Goal: Task Accomplishment & Management: Complete application form

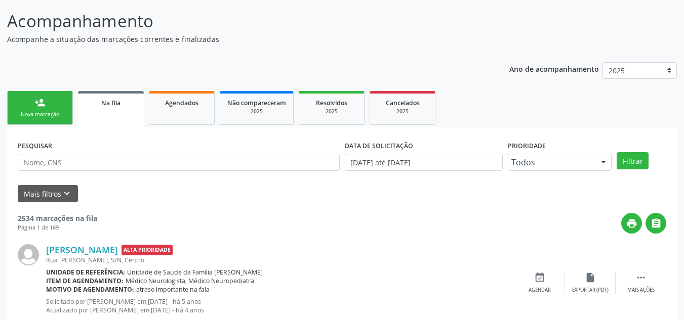
scroll to position [14, 0]
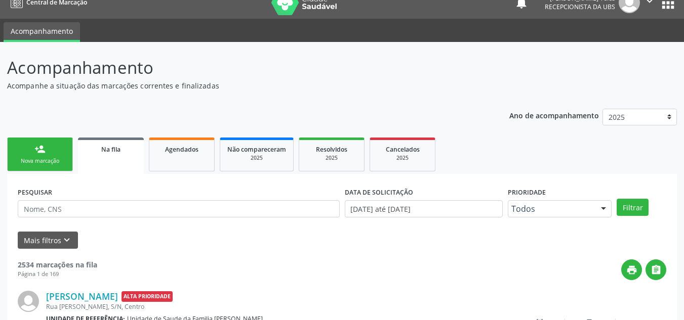
click at [36, 152] on div "person_add" at bounding box center [39, 149] width 11 height 11
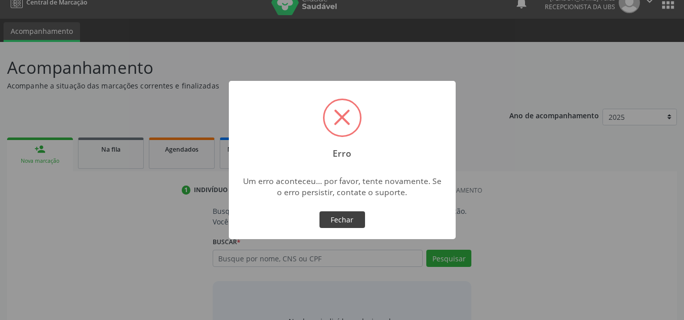
click at [352, 216] on button "Fechar" at bounding box center [342, 219] width 46 height 17
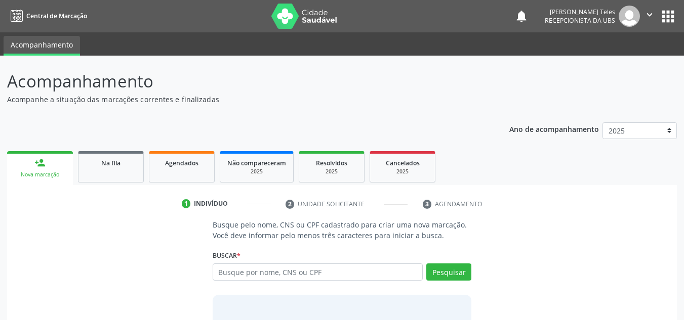
click at [321, 273] on input "text" at bounding box center [317, 272] width 210 height 17
type input "0"
type input "708408787473069"
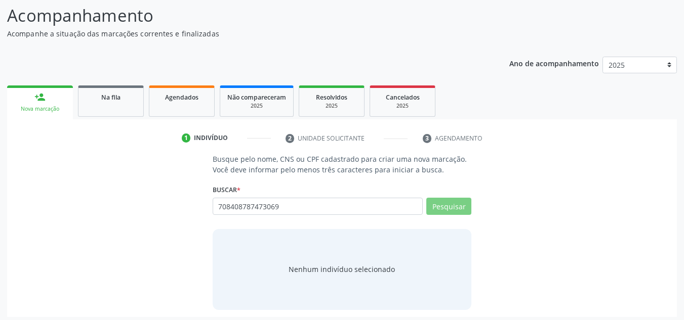
scroll to position [70, 0]
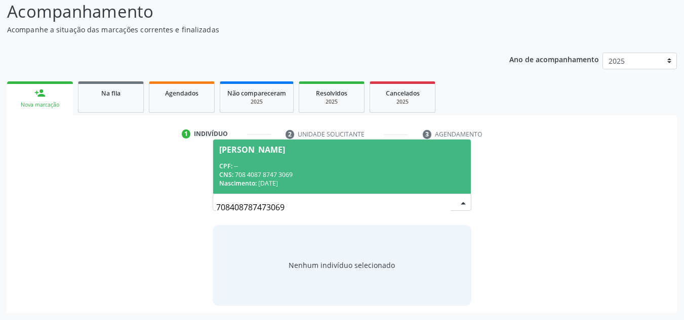
click at [291, 159] on span "[PERSON_NAME] CPF: -- CNS: 708 4087 8747 3069 Nascimento: [DATE]" at bounding box center [342, 167] width 258 height 54
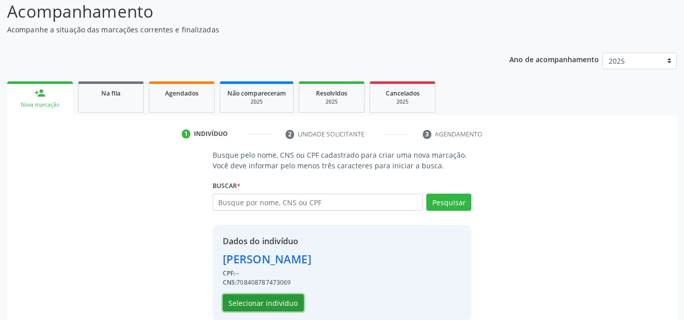
click at [268, 306] on button "Selecionar indivíduo" at bounding box center [263, 302] width 81 height 17
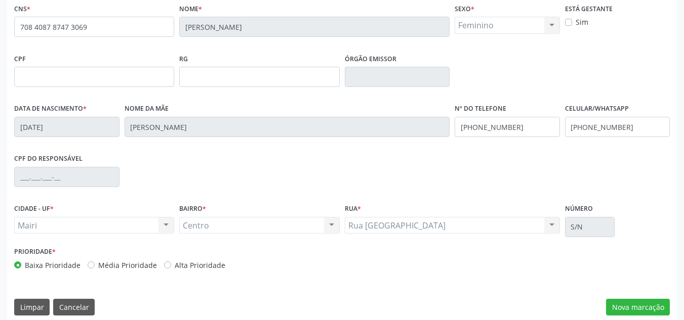
scroll to position [228, 0]
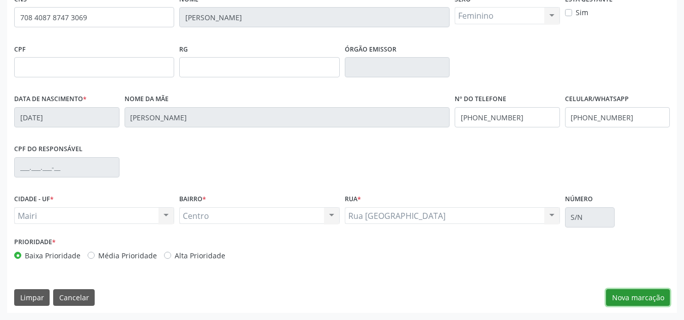
click at [622, 297] on button "Nova marcação" at bounding box center [638, 297] width 64 height 17
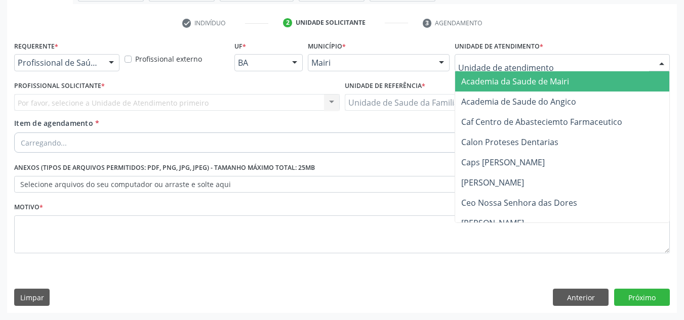
type input "j"
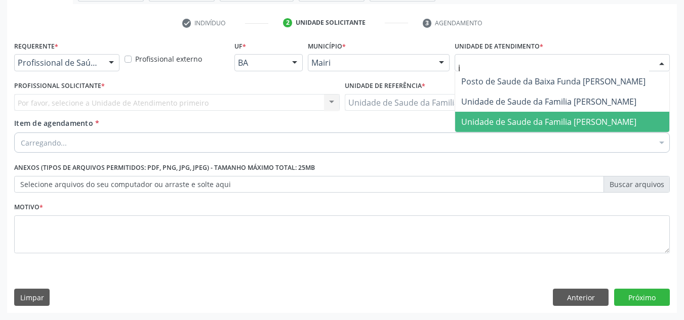
click at [489, 116] on span "Unidade de Saude da Familia [PERSON_NAME]" at bounding box center [548, 121] width 175 height 11
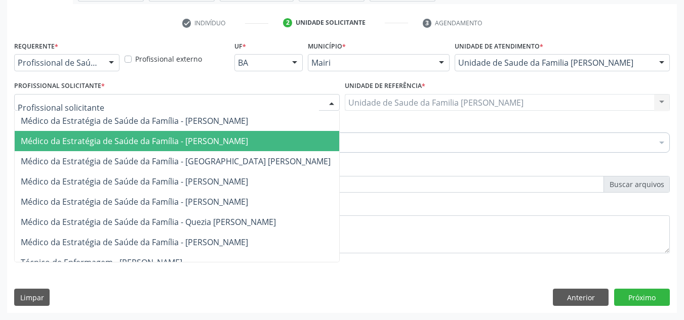
click at [82, 136] on span "Médico da Estratégia de Saúde da Família - [PERSON_NAME]" at bounding box center [134, 141] width 227 height 11
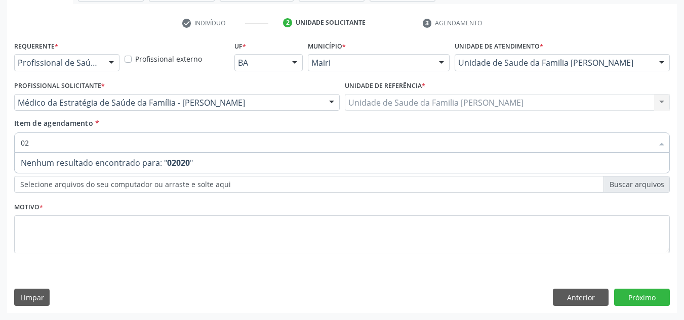
type input "0"
click at [59, 160] on span "Nenhum resultado encontrado para: " fhs "" at bounding box center [342, 163] width 654 height 20
click at [65, 144] on input "fhs" at bounding box center [337, 143] width 632 height 20
click at [64, 141] on input "fhs" at bounding box center [337, 143] width 632 height 20
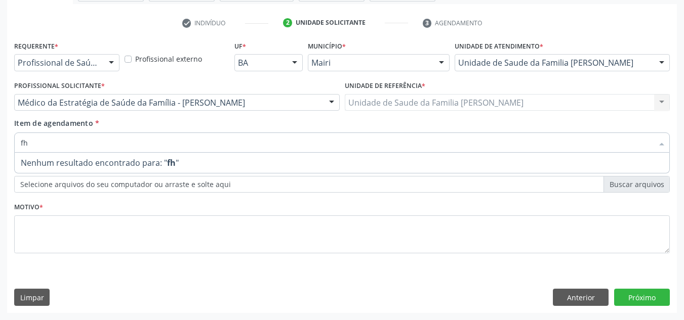
type input "f"
click at [51, 162] on span "Não há nenhuma opção para ser exibida." at bounding box center [342, 163] width 654 height 20
click at [81, 130] on div "Item de agendamento * Selecionar todos Nenhum resultado encontrado para: " " Nã…" at bounding box center [341, 134] width 655 height 32
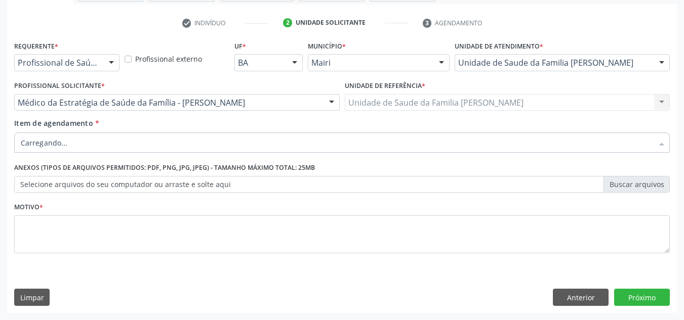
click at [110, 134] on div at bounding box center [341, 143] width 655 height 20
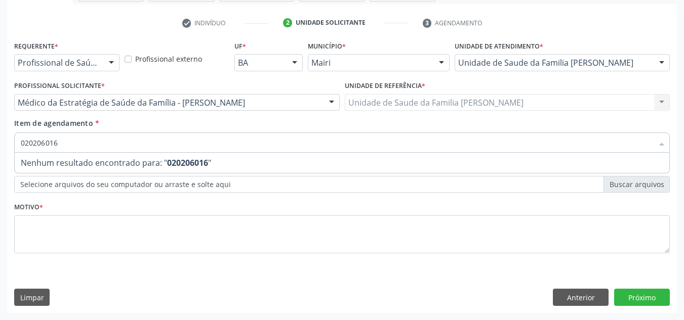
type input "0202060160"
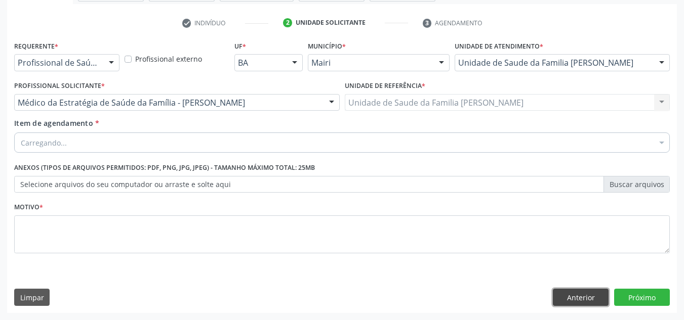
click at [580, 296] on button "Anterior" at bounding box center [580, 297] width 56 height 17
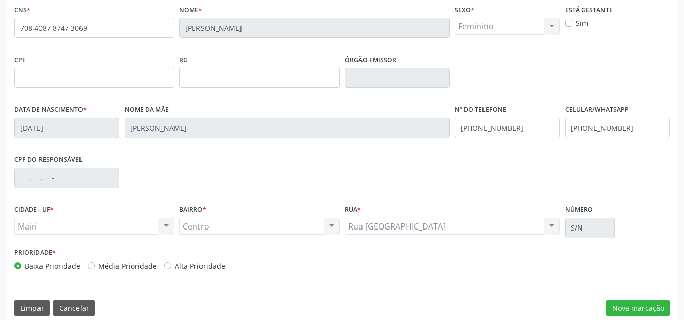
scroll to position [228, 0]
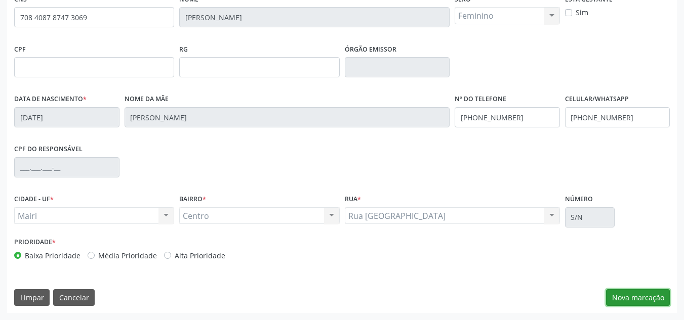
click at [635, 295] on button "Nova marcação" at bounding box center [638, 297] width 64 height 17
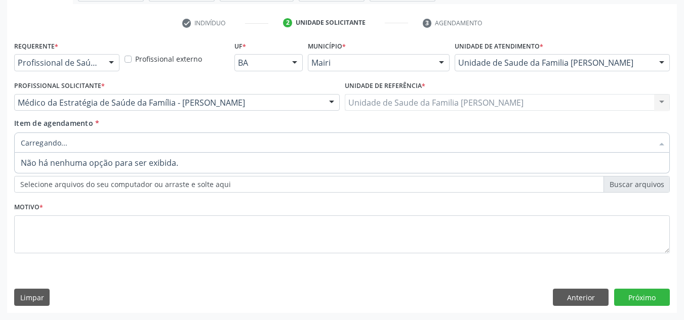
click at [67, 143] on div at bounding box center [341, 143] width 655 height 20
type input "02502060160"
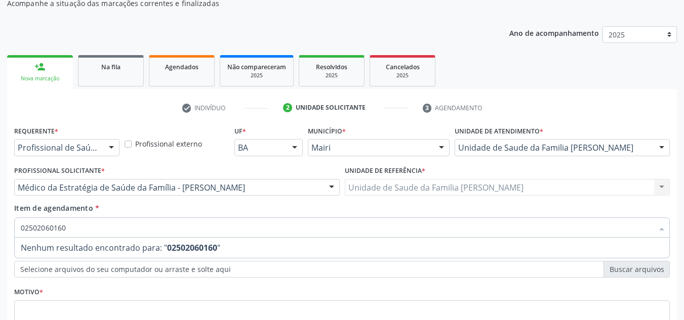
scroll to position [80, 0]
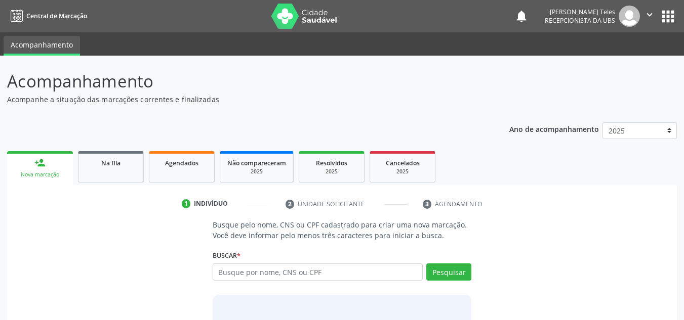
click at [280, 276] on input "text" at bounding box center [317, 272] width 210 height 17
type input "708408787473069"
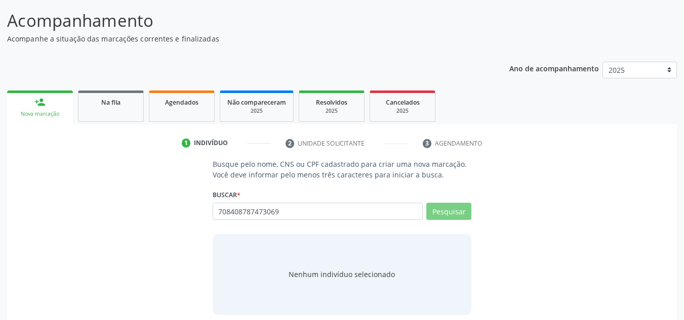
scroll to position [70, 0]
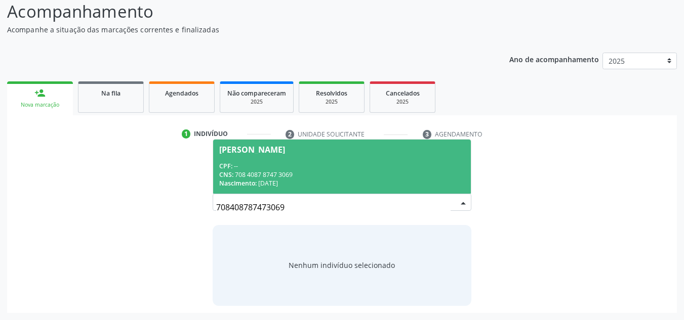
click at [267, 166] on div "CPF: --" at bounding box center [342, 166] width 246 height 9
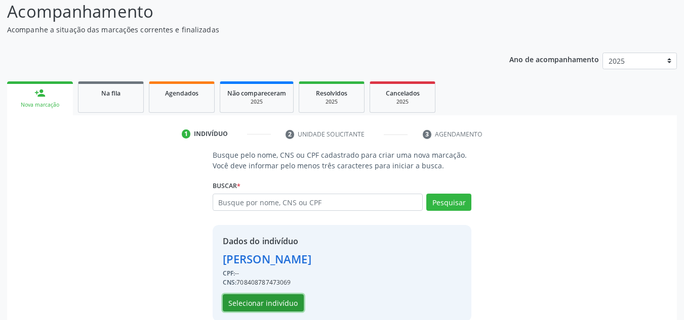
click at [274, 304] on button "Selecionar indivíduo" at bounding box center [263, 302] width 81 height 17
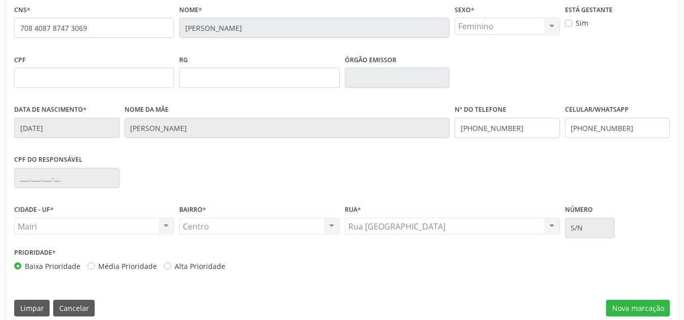
scroll to position [228, 0]
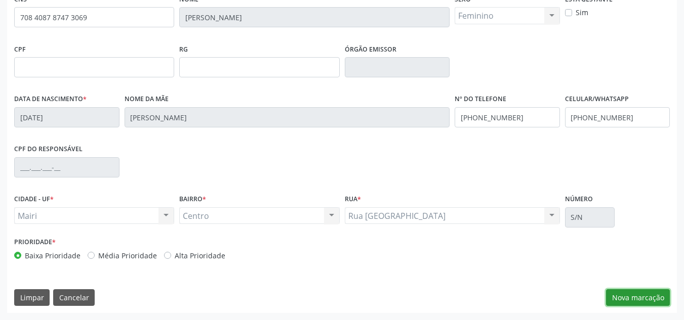
click at [640, 296] on button "Nova marcação" at bounding box center [638, 297] width 64 height 17
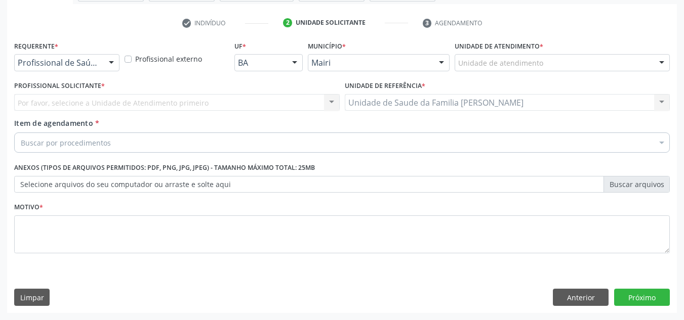
scroll to position [181, 0]
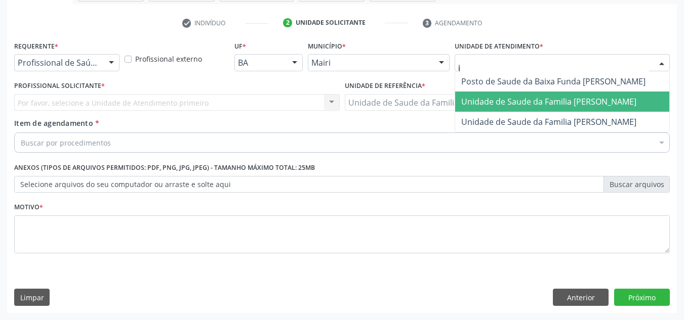
click at [485, 107] on span "Unidade de Saude da Familia [PERSON_NAME]" at bounding box center [562, 102] width 214 height 20
type input "j"
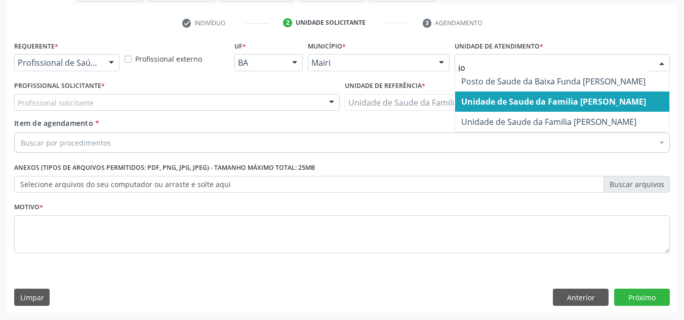
type input "jon"
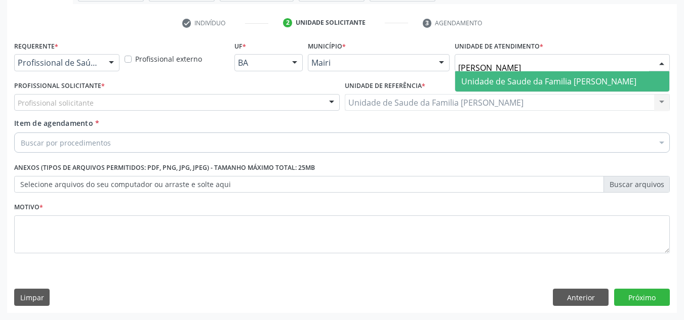
click at [483, 79] on span "Unidade de Saude da Familia [PERSON_NAME]" at bounding box center [548, 81] width 175 height 11
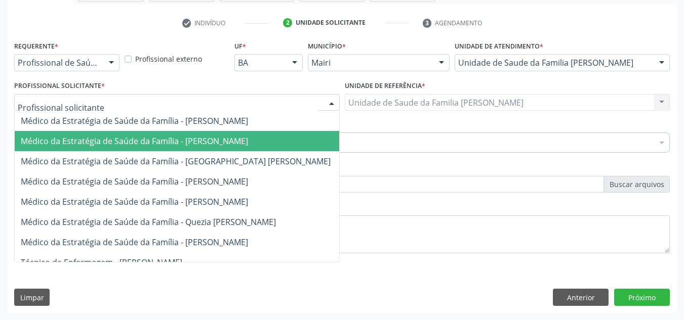
click at [122, 140] on span "Médico da Estratégia de Saúde da Família - [PERSON_NAME]" at bounding box center [134, 141] width 227 height 11
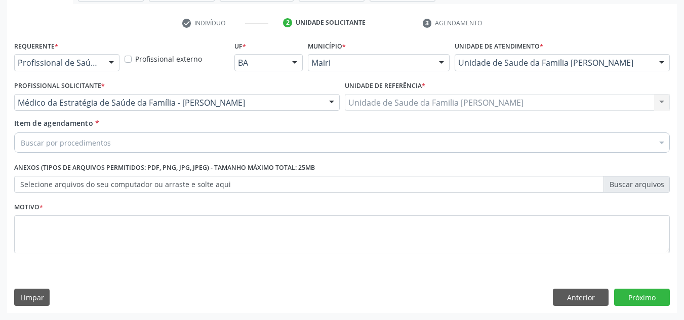
click at [118, 147] on div "Buscar por procedimentos" at bounding box center [341, 143] width 655 height 20
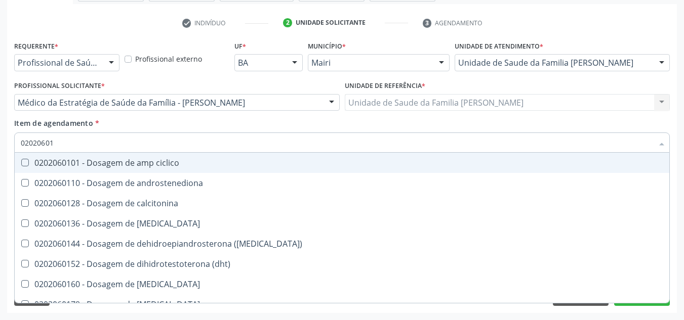
type input "020206016"
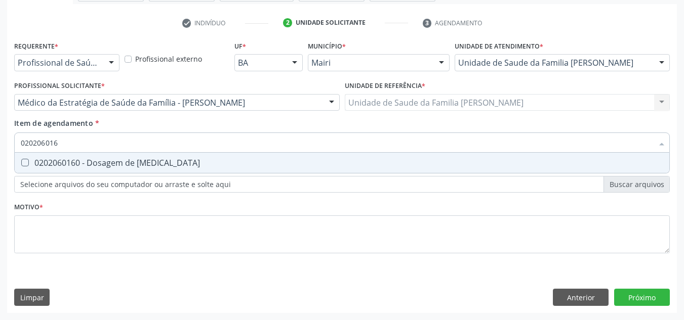
click at [117, 170] on span "0202060160 - Dosagem de estradiol" at bounding box center [342, 163] width 654 height 20
checkbox estradiol "true"
type input "02020601"
checkbox estradiol "false"
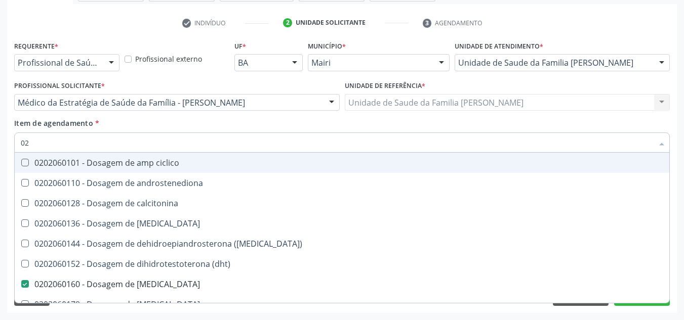
type input "0"
checkbox estradiol "false"
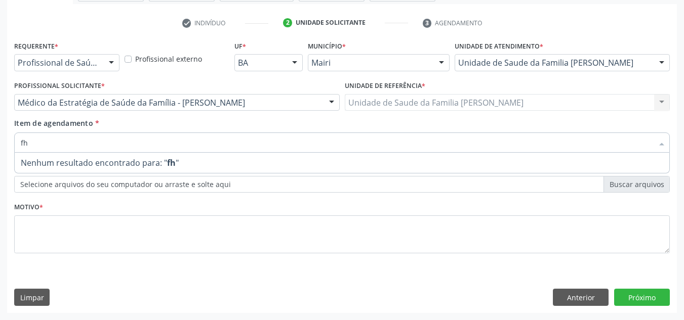
type input "f"
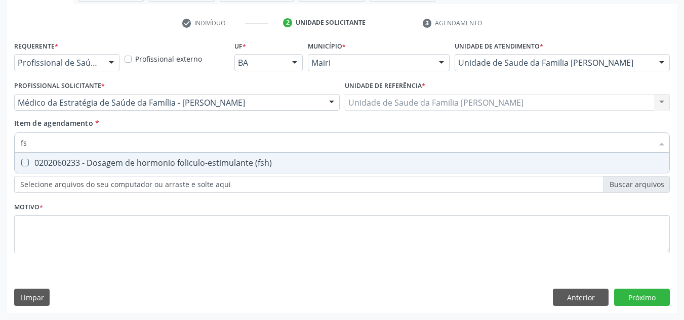
type input "fsh"
click at [113, 174] on div "Desfazer seleção 0202060233 - Dosagem de hormonio foliculo-estimulante (fsh) Ne…" at bounding box center [341, 163] width 655 height 21
click at [114, 167] on div "0202060233 - Dosagem de hormonio foliculo-estimulante (fsh)" at bounding box center [342, 163] width 642 height 8
checkbox \(fsh\) "true"
type input "f"
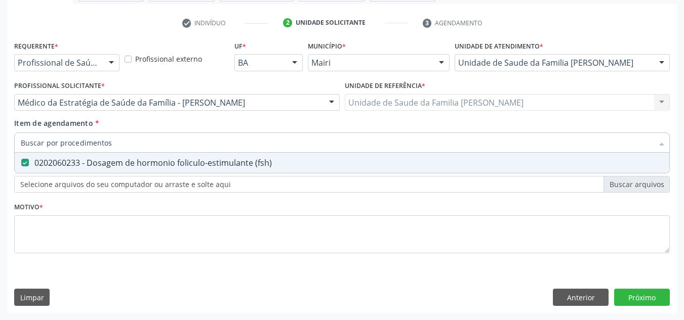
checkbox \(fsh\) "false"
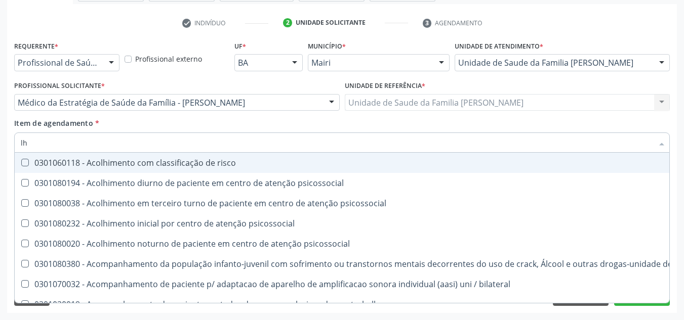
type input "l"
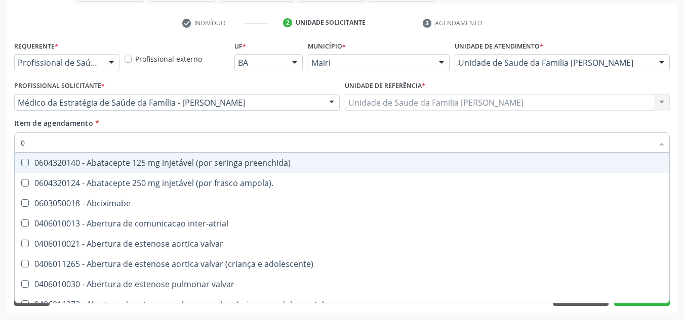
type input "02"
checkbox videolaparoscopia "true"
checkbox campo\) "true"
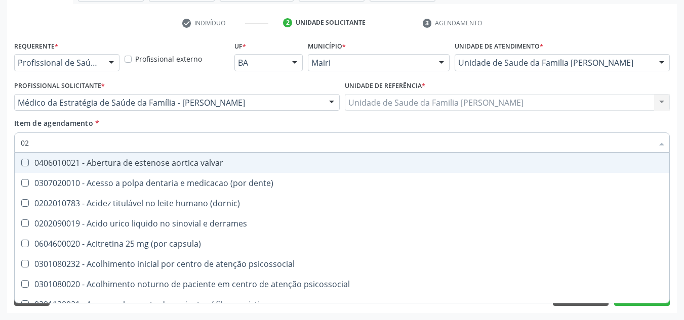
type input "020"
checkbox plaquetas "true"
checkbox hemacias "true"
checkbox estradiol "false"
checkbox \(fsh\) "false"
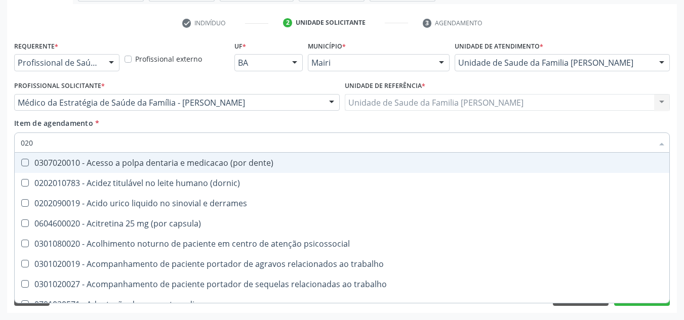
type input "0202"
checkbox puncao "true"
checkbox continua "true"
checkbox estradiol "false"
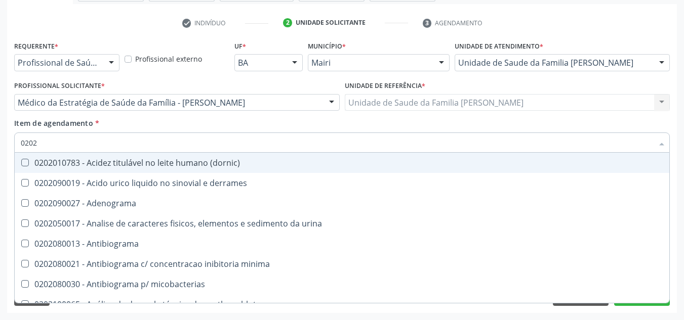
type input "02020"
checkbox c4 "true"
checkbox estradiol "false"
checkbox esperma "true"
checkbox \(fsh\) "false"
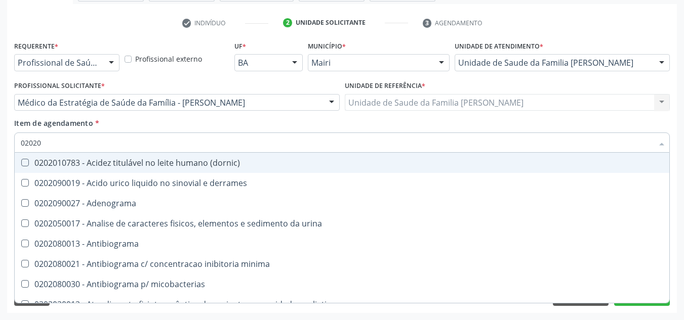
type input "020206"
checkbox clamidia "true"
checkbox addis "true"
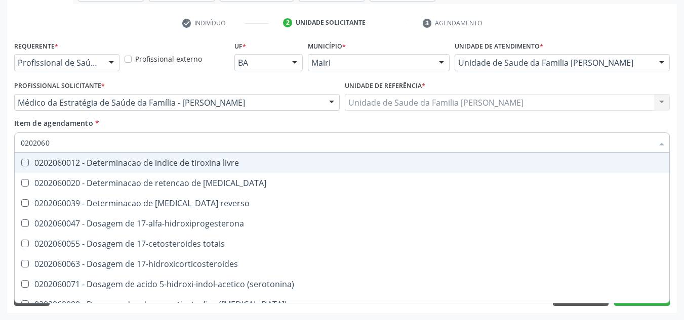
type input "02020602"
checkbox 17-alfa-hidroxiprogesterona "true"
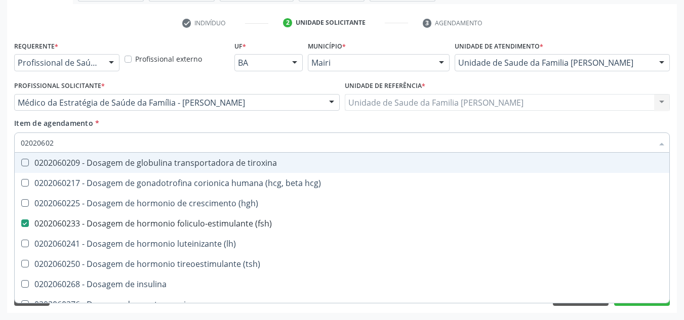
type input "020206024"
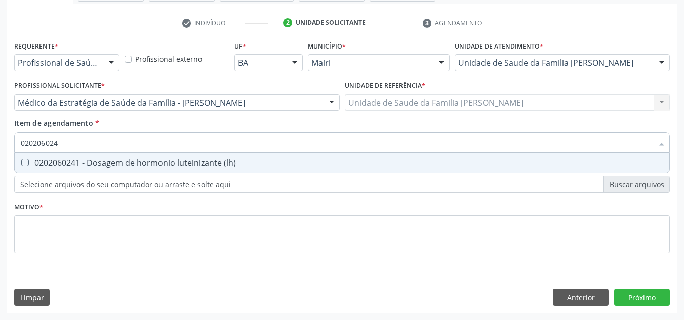
click at [115, 167] on div "0202060241 - Dosagem de hormonio luteinizante (lh)" at bounding box center [342, 163] width 642 height 8
checkbox \(lh\) "true"
type input "02020602"
checkbox \(lh\) "false"
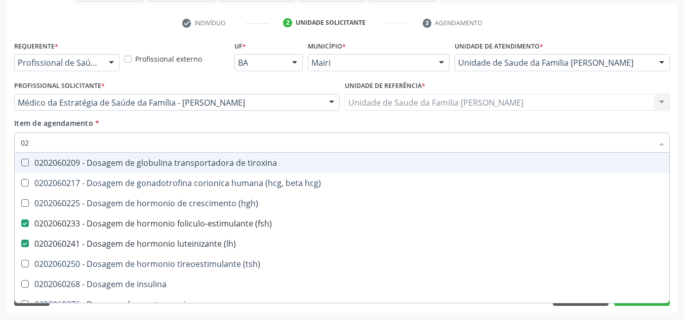
type input "0"
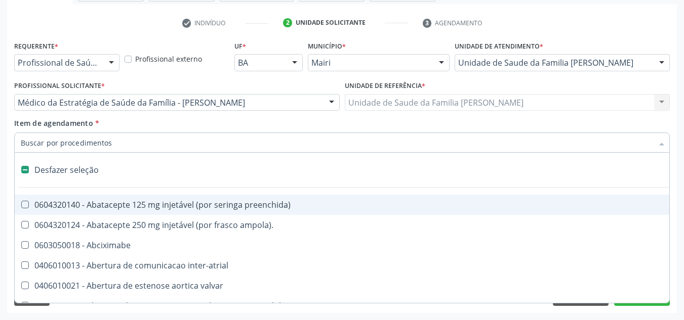
checkbox inter-atrial "false"
checkbox valvar "false"
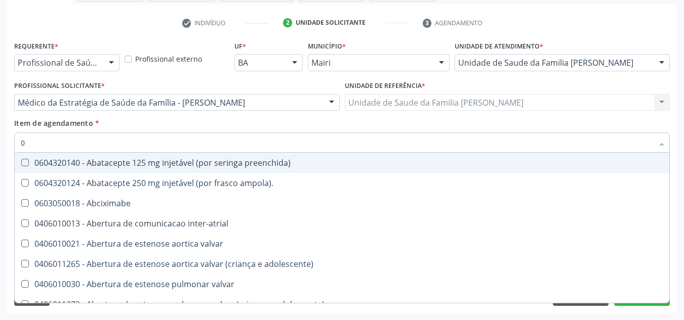
type input "02"
checkbox videolaparoscopia "true"
checkbox campo\) "true"
checkbox ml\) "true"
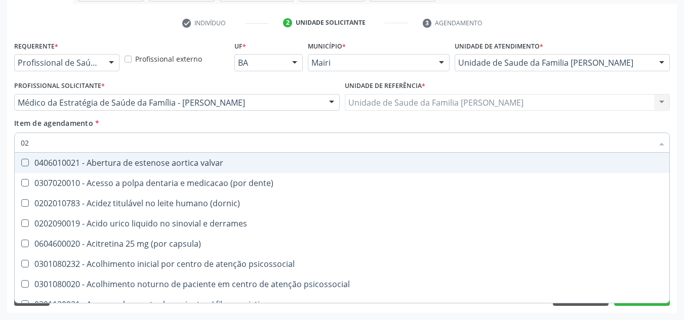
type input "020"
checkbox plaquetas "true"
checkbox hemacias "true"
checkbox trombina "true"
checkbox estradiol "false"
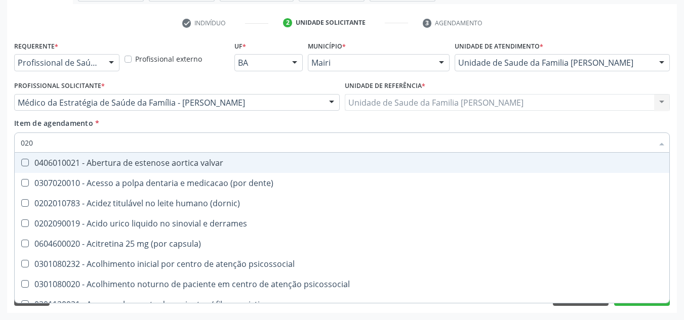
checkbox \(fsh\) "false"
checkbox \(lh\) "false"
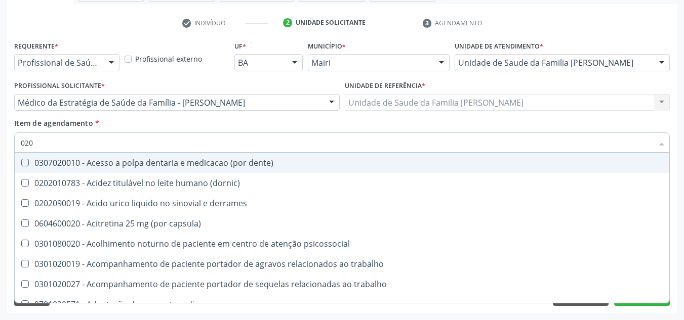
type input "0202"
checkbox puncao "true"
checkbox continua "true"
checkbox percutanea "true"
checkbox estradiol "false"
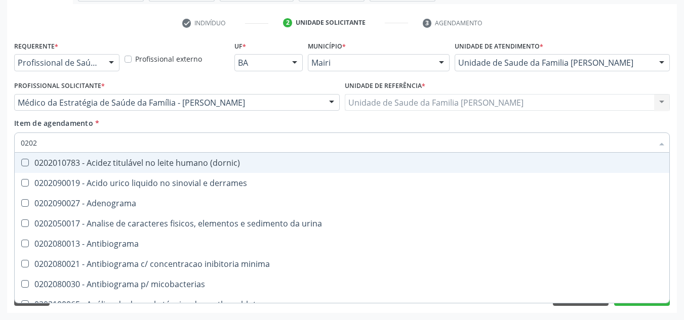
type input "02020"
checkbox c4 "true"
checkbox estradiol "false"
checkbox esperma "true"
checkbox galactose "true"
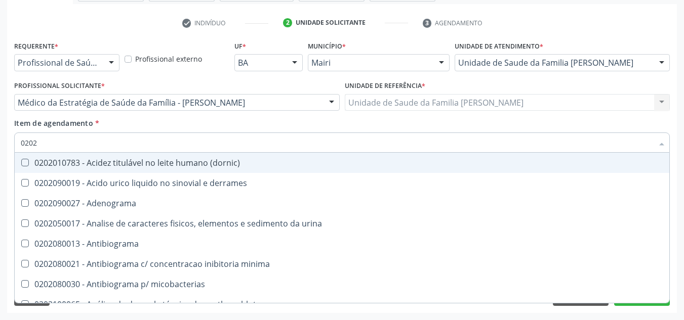
checkbox \(fsh\) "false"
checkbox \(lh\) "false"
type input "020206"
checkbox clamidia "true"
checkbox addis "true"
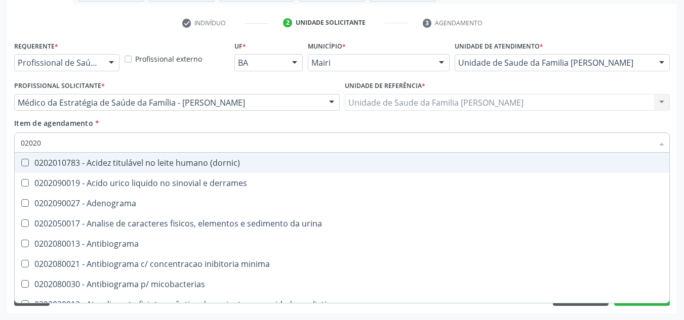
checkbox b "true"
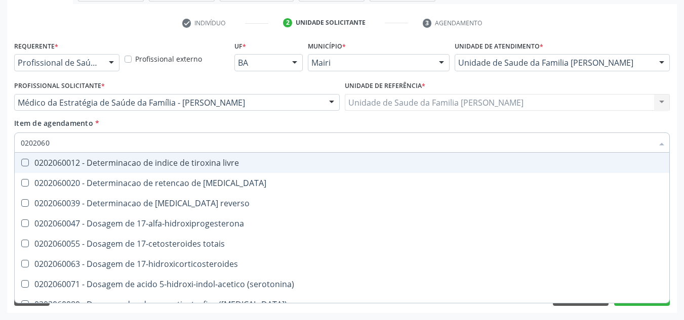
type input "02020602"
checkbox 17-alfa-hidroxiprogesterona "true"
checkbox totais "true"
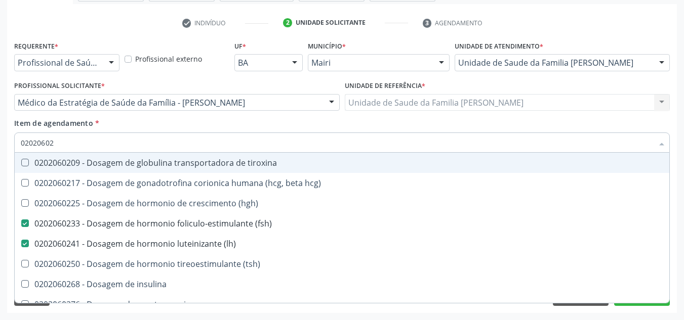
type input "020206029"
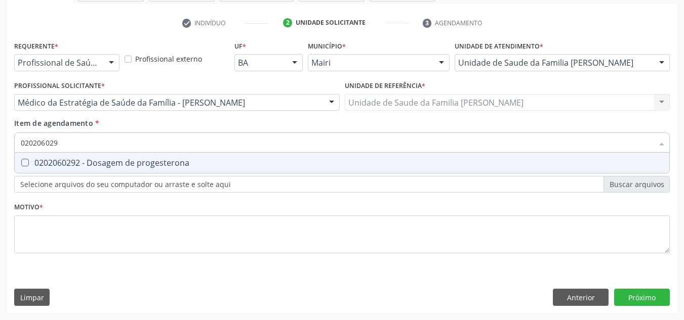
click at [115, 167] on div "0202060292 - Dosagem de progesterona" at bounding box center [342, 163] width 642 height 8
checkbox progesterona "true"
type input "02020602"
checkbox progesterona "false"
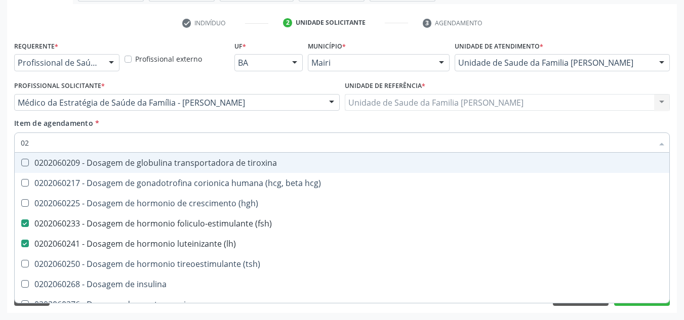
type input "0"
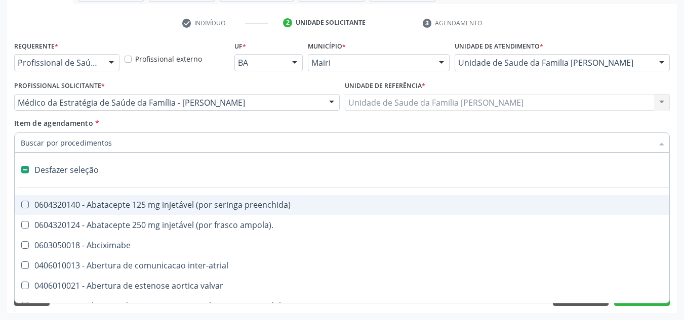
checkbox inter-atrial "false"
checkbox valvar "false"
checkbox dente\) "false"
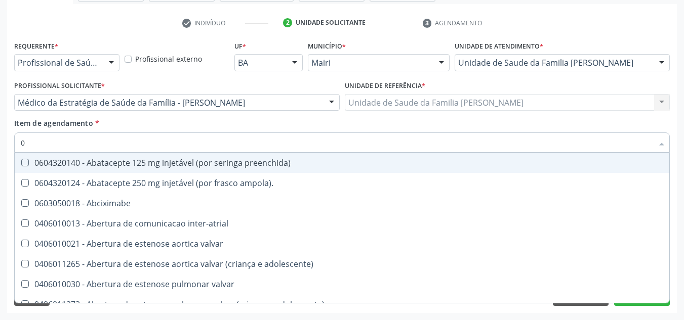
type input "02"
checkbox videolaparoscopia "true"
checkbox campo\) "true"
checkbox ml\) "true"
checkbox transfusao "true"
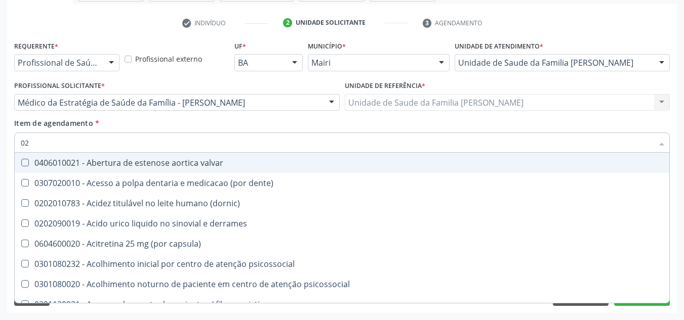
type input "020"
checkbox plaquetas "true"
checkbox hemacias "true"
checkbox trombina "true"
checkbox níveis\) "true"
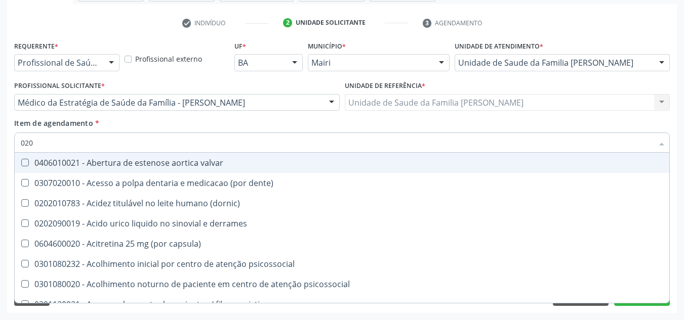
checkbox estradiol "false"
checkbox \(fsh\) "false"
checkbox \(lh\) "false"
checkbox progesterona "false"
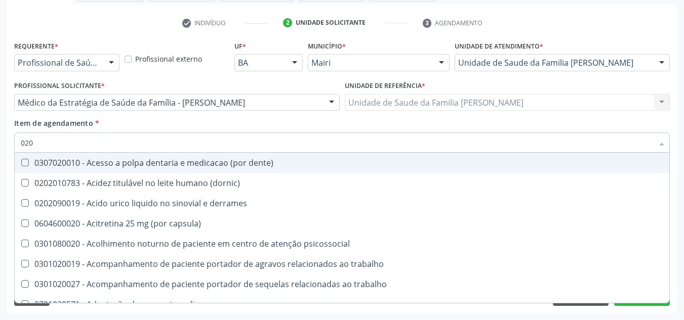
type input "0202"
checkbox puncao "true"
checkbox continua "true"
checkbox percutanea "true"
checkbox inteiro\) "true"
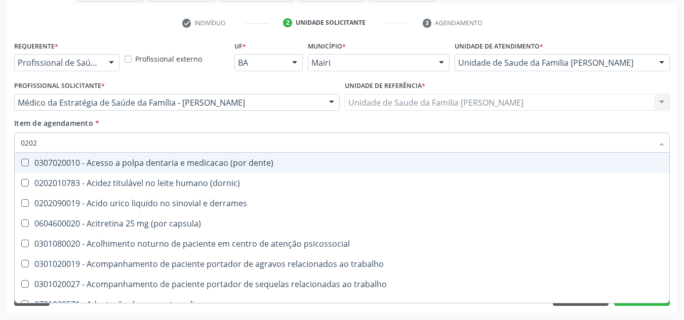
checkbox estradiol "false"
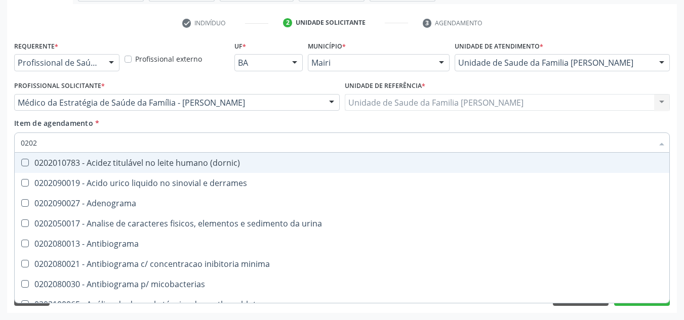
type input "02020"
checkbox c4 "true"
checkbox estradiol "false"
checkbox esperma "true"
checkbox galactose "true"
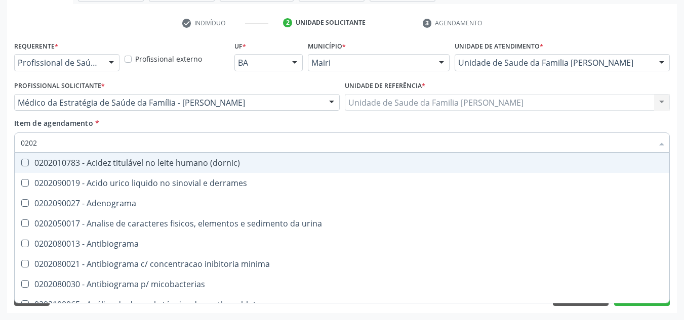
checkbox \(fsh\) "false"
checkbox \(lh\) "false"
checkbox lactato "true"
checkbox progesterona "false"
type input "020206"
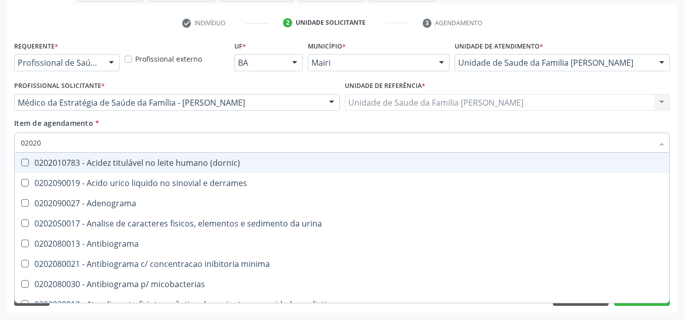
checkbox clamidia "true"
checkbox addis "true"
checkbox b "true"
checkbox liquor "true"
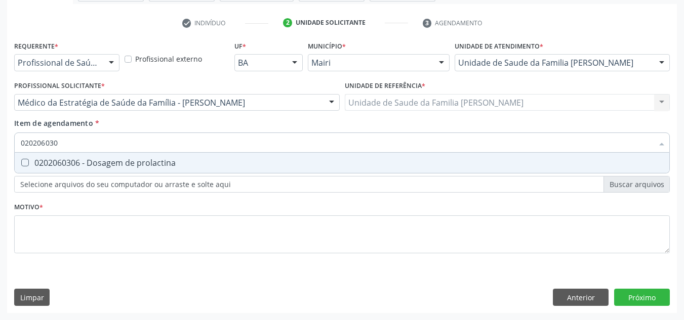
click at [118, 176] on div "Requerente * Profissional de Saúde Profissional de Saúde Paciente Nenhum result…" at bounding box center [341, 152] width 655 height 229
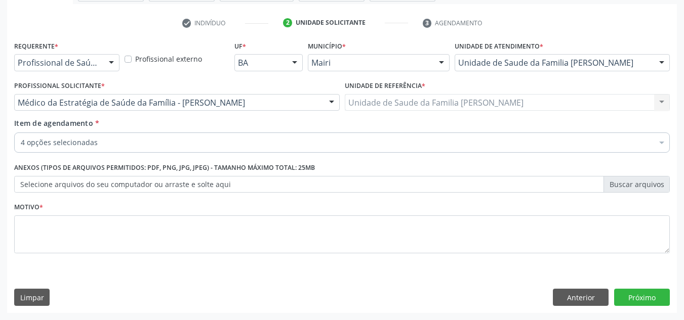
click at [123, 166] on label "Anexos (Tipos de arquivos permitidos: PDF, PNG, JPG, JPEG) - Tamanho máximo tot…" at bounding box center [164, 168] width 301 height 16
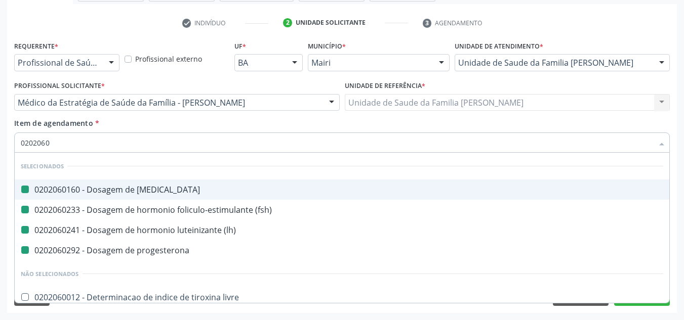
type input "02020603"
checkbox estradiol "false"
checkbox \(fsh\) "false"
checkbox \(lh\) "false"
checkbox progesterona "false"
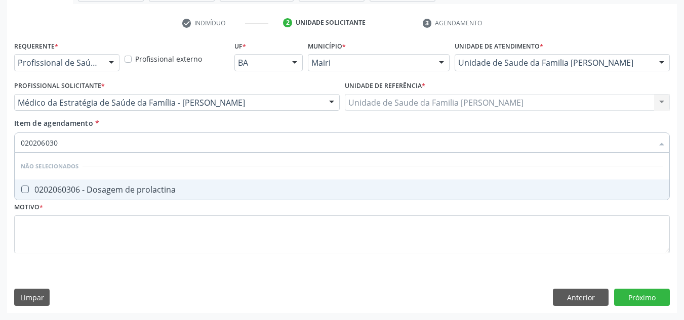
type input "0202060306"
click at [103, 190] on div "0202060306 - Dosagem de prolactina" at bounding box center [342, 190] width 642 height 8
checkbox prolactina "true"
type input "0"
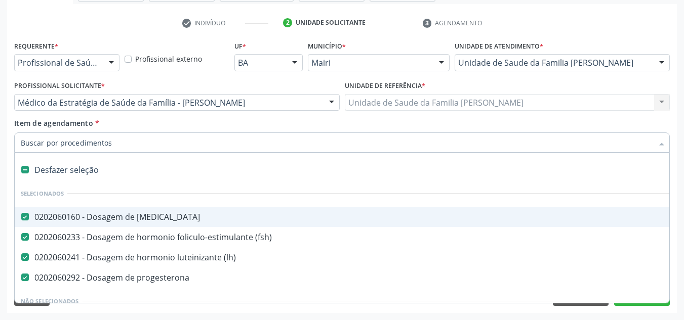
type input "t"
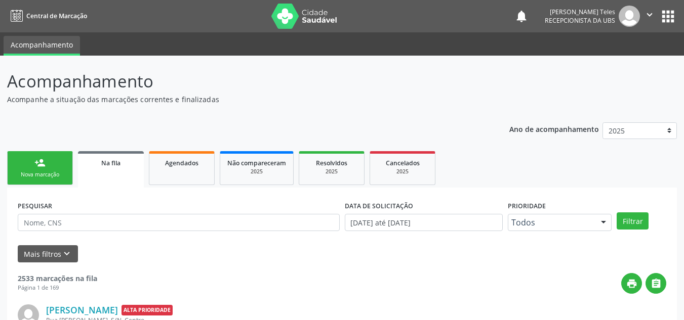
scroll to position [14, 0]
